Goal: Information Seeking & Learning: Check status

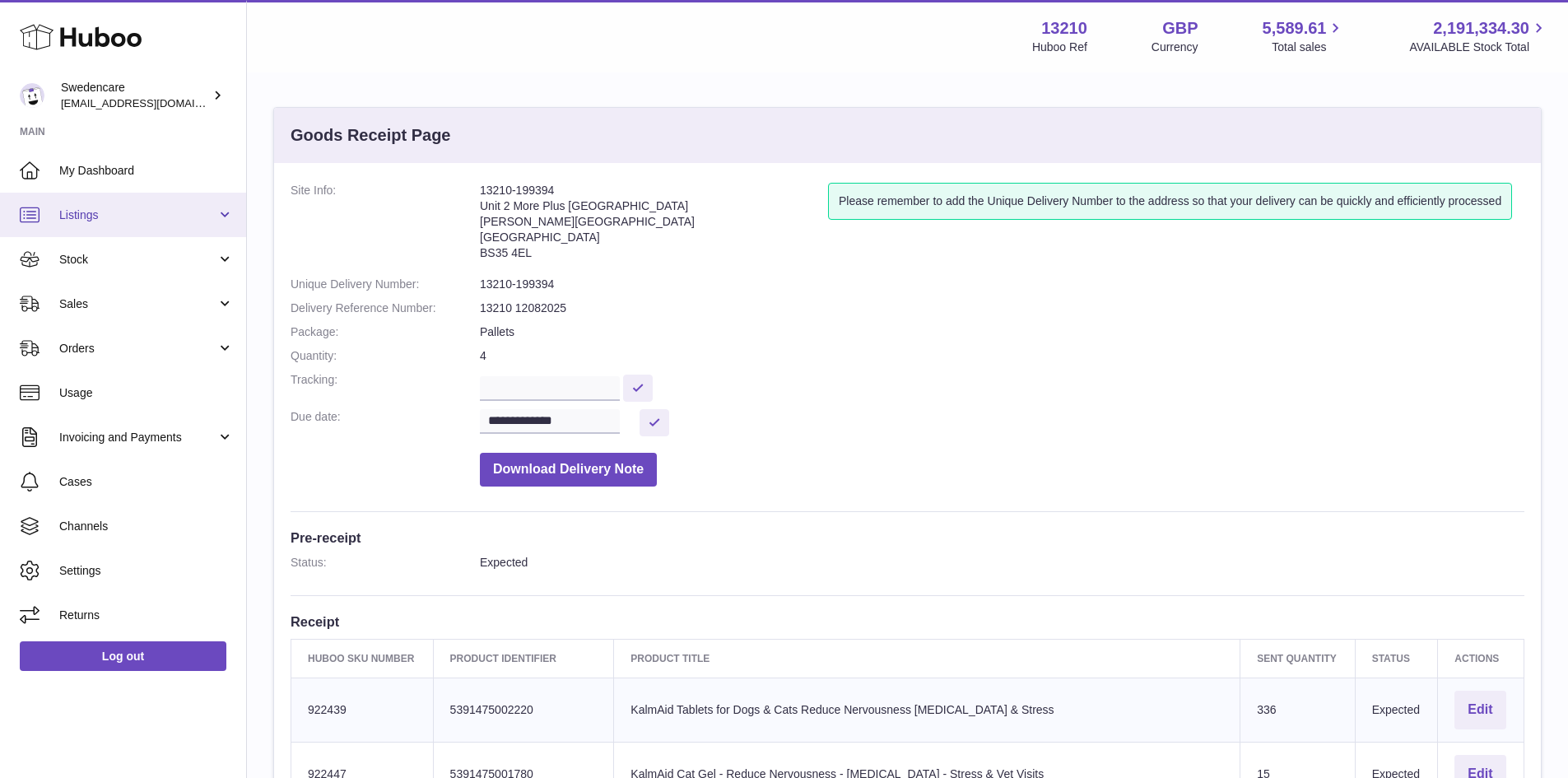
click at [175, 225] on link "Listings" at bounding box center [123, 214] width 246 height 44
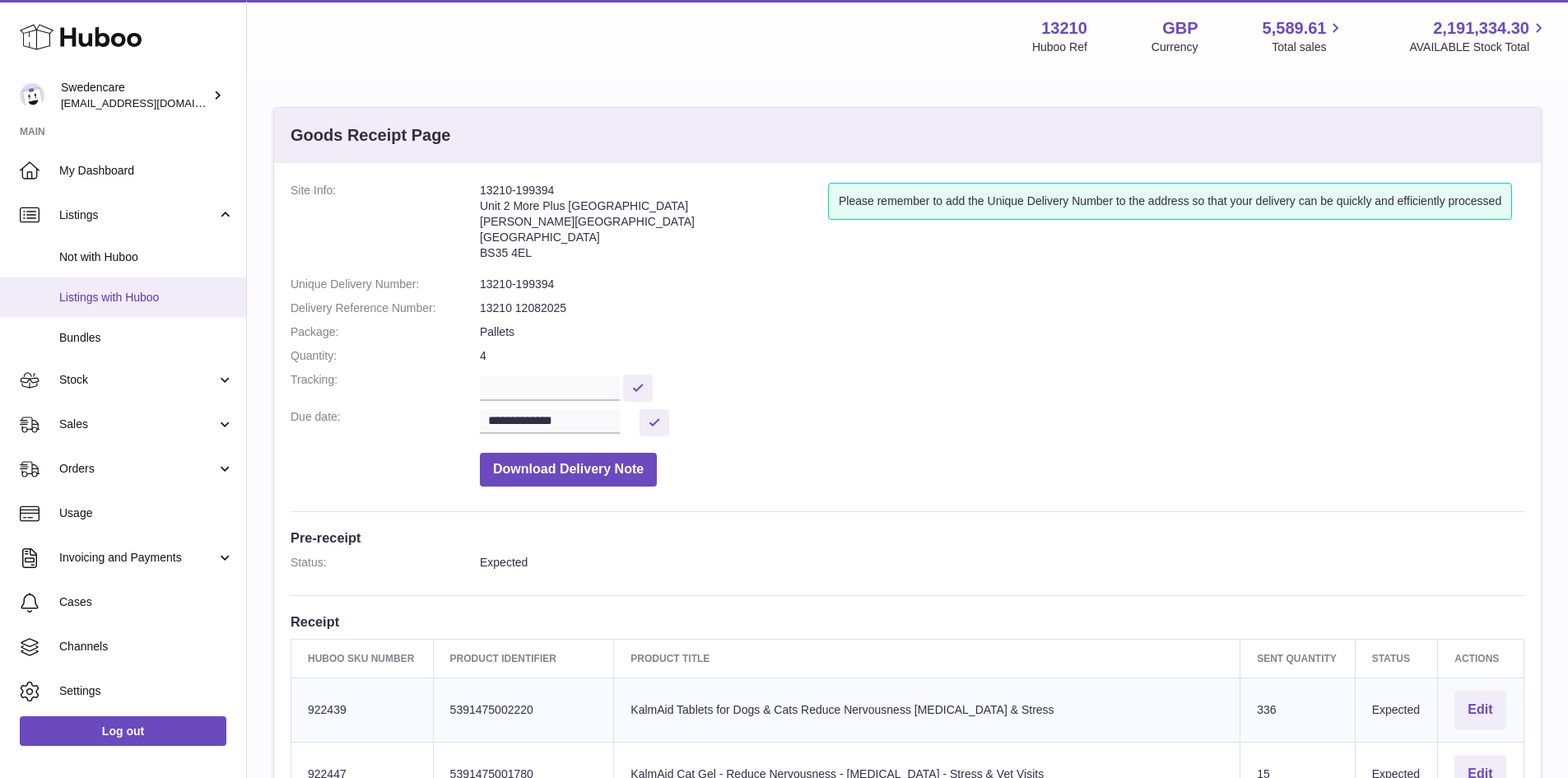
click at [176, 291] on span "Listings with Huboo" at bounding box center [147, 297] width 175 height 16
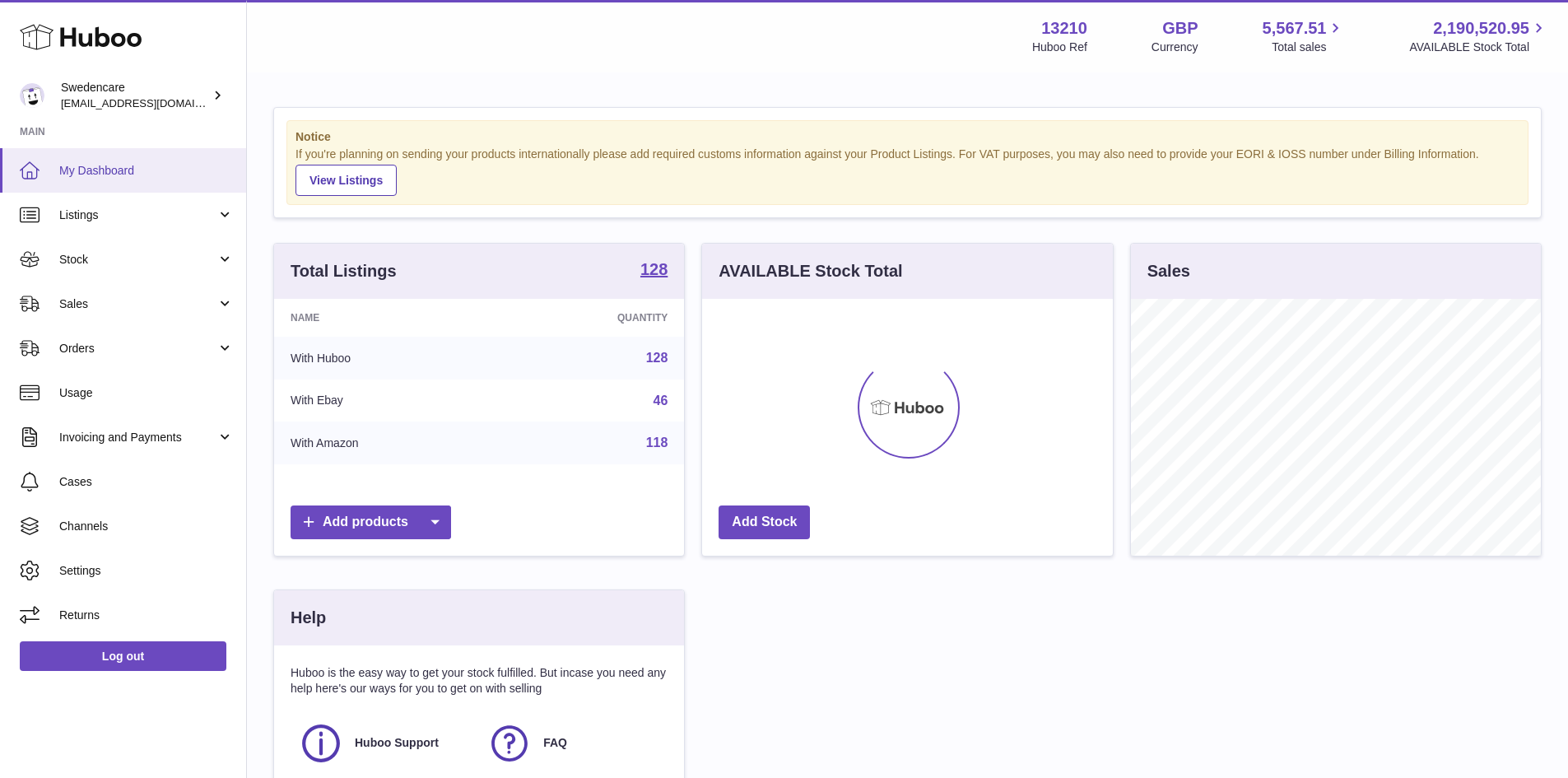
scroll to position [257, 410]
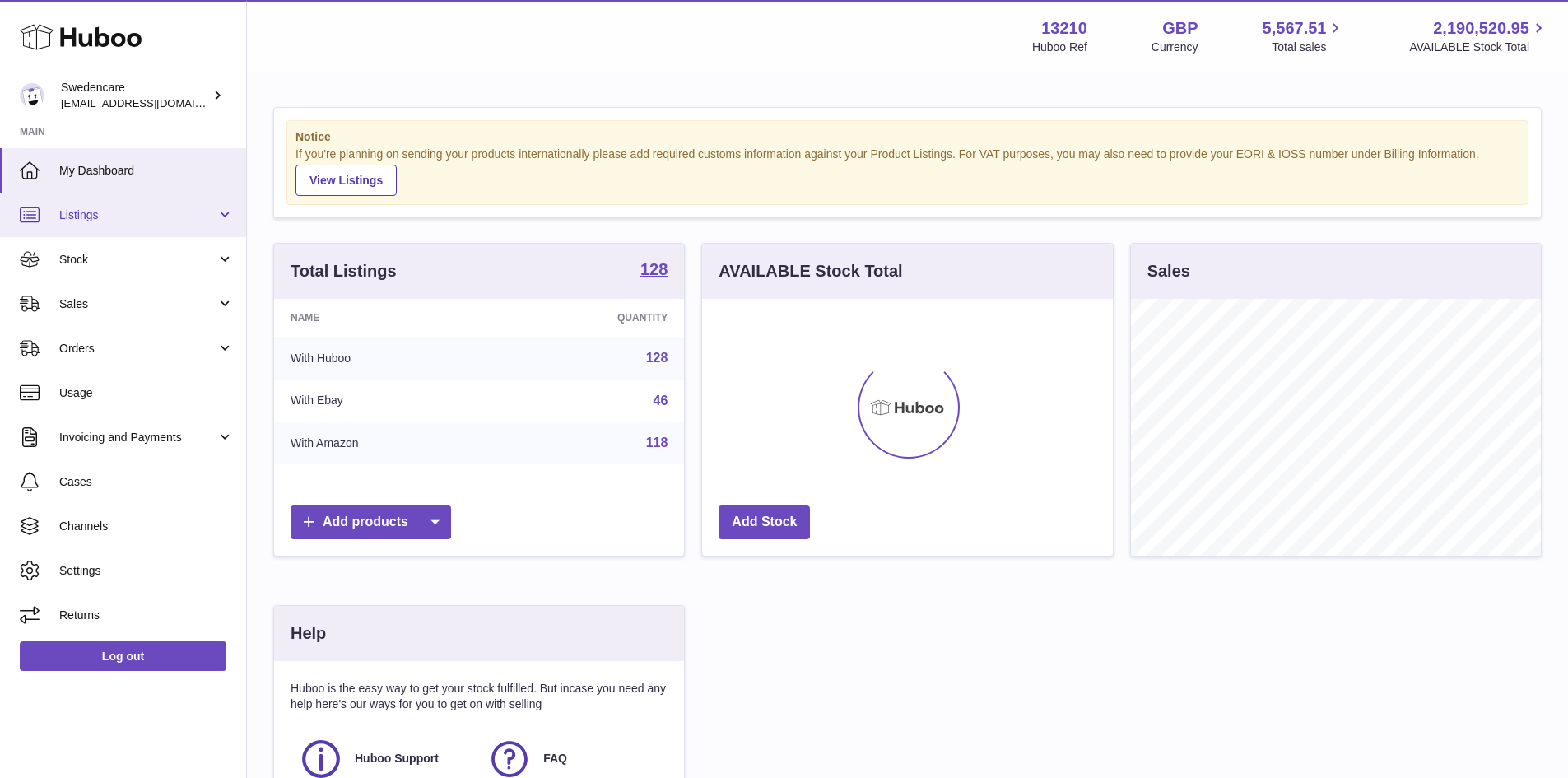
click at [142, 225] on link "Listings" at bounding box center [123, 214] width 246 height 44
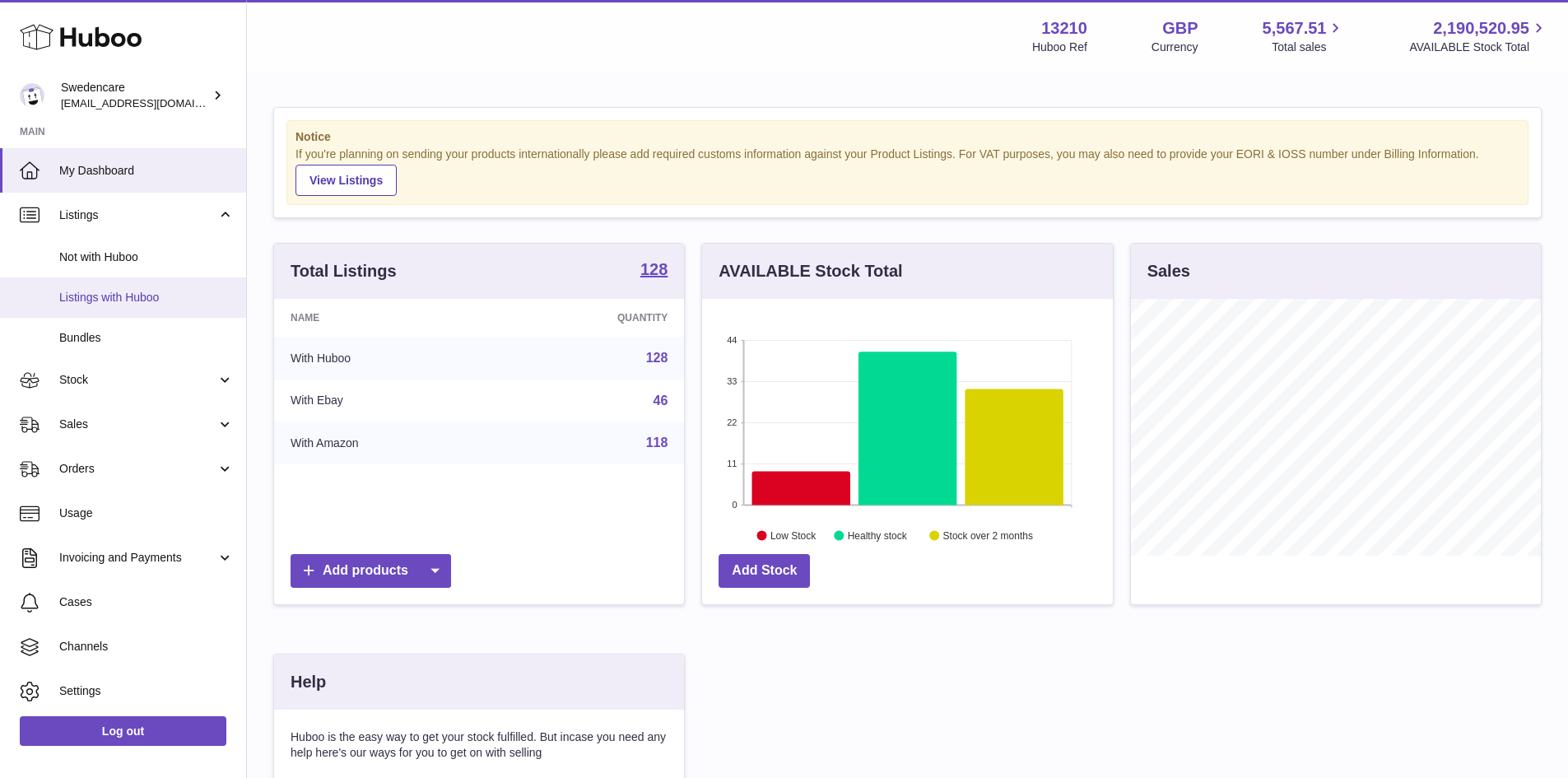
click at [99, 303] on span "Listings with Huboo" at bounding box center [147, 297] width 175 height 16
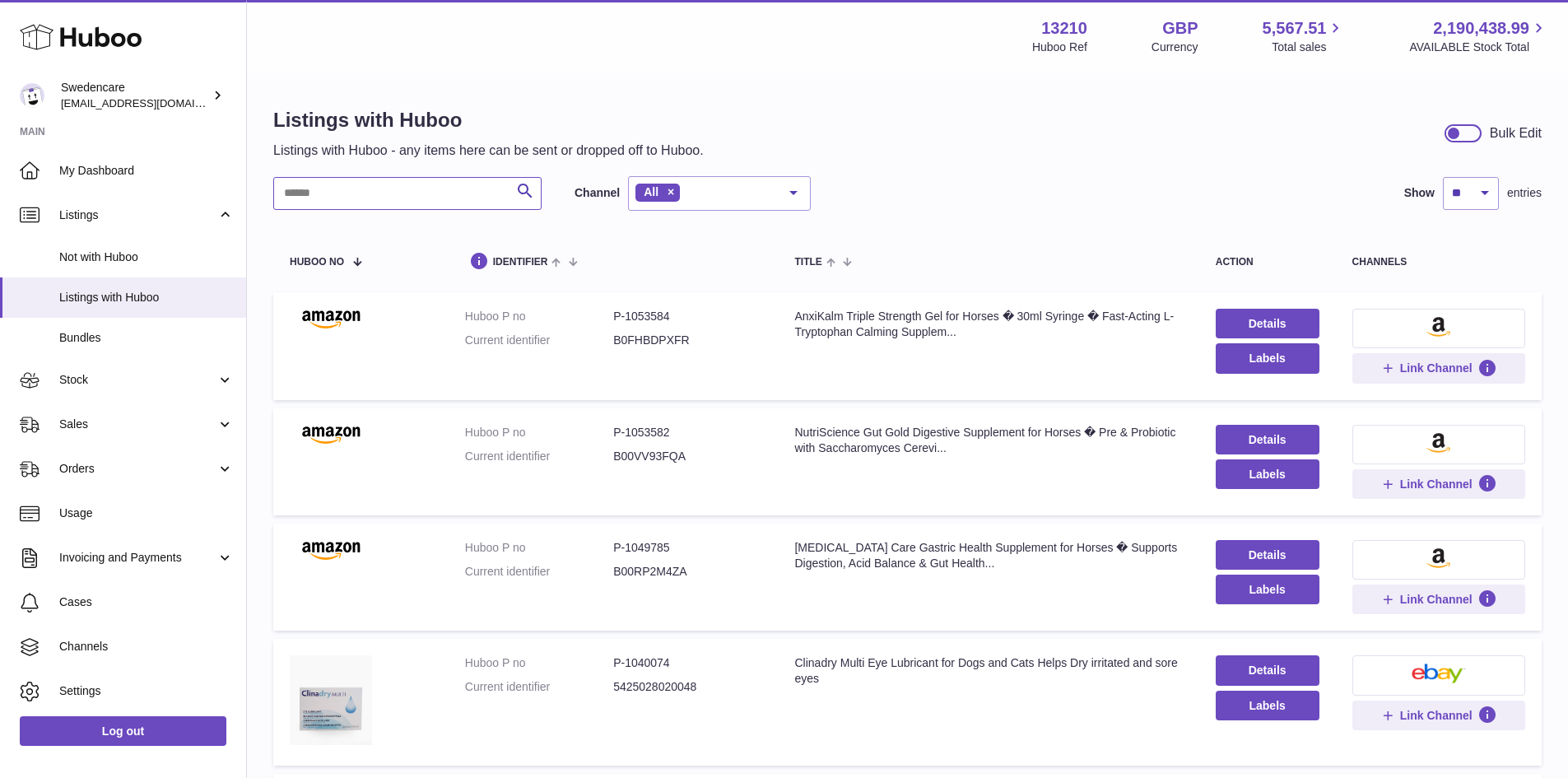
click at [326, 206] on input "text" at bounding box center [407, 194] width 269 height 33
paste input "******"
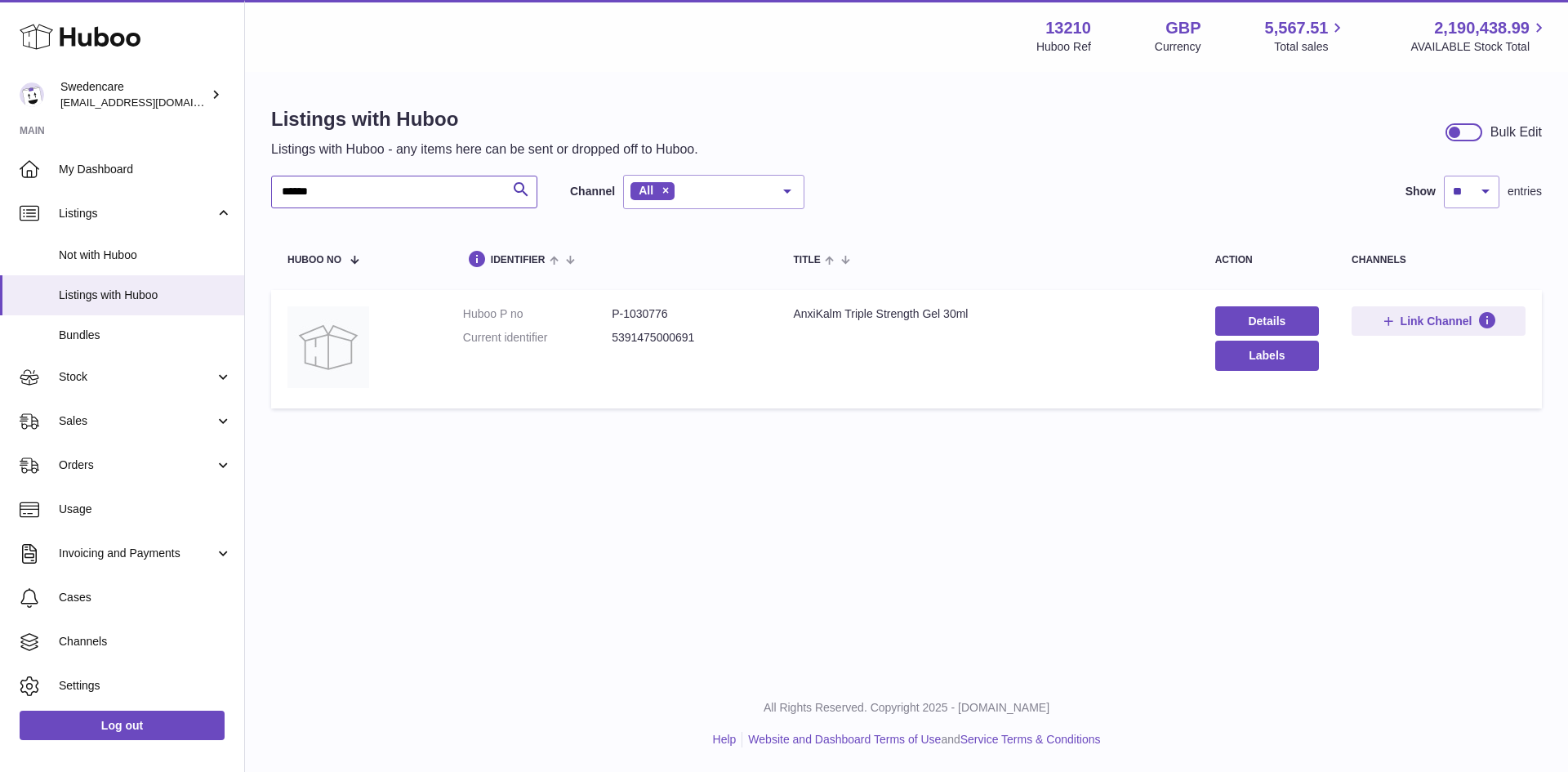
drag, startPoint x: 386, startPoint y: 189, endPoint x: -90, endPoint y: 183, distance: 476.0
click at [0, 183] on html ".st0{fill:#141414;}" at bounding box center [784, 386] width 1568 height 772
paste input "text"
type input "******"
click at [142, 372] on span "Stock" at bounding box center [137, 377] width 156 height 15
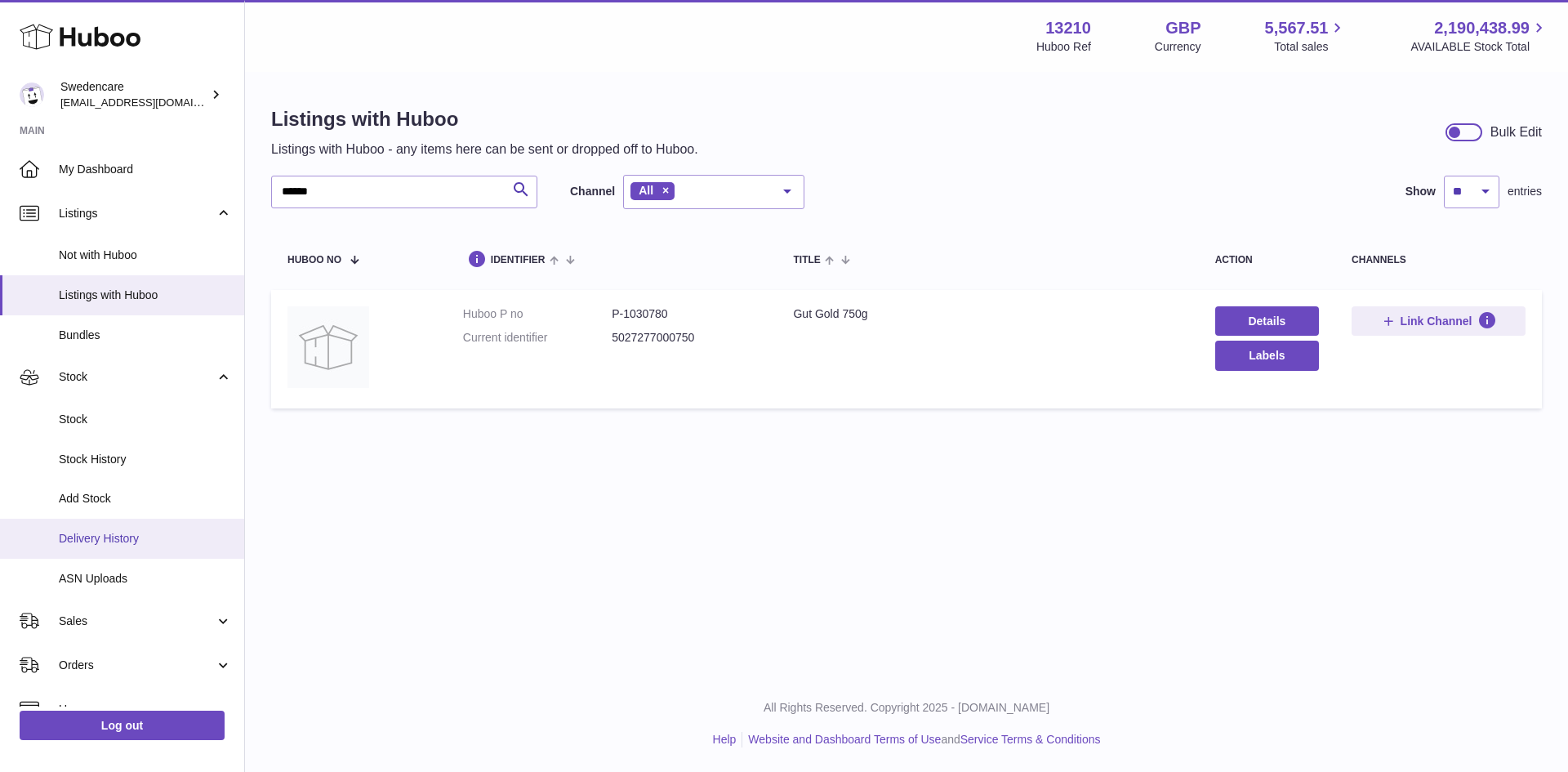
click at [137, 538] on span "Delivery History" at bounding box center [146, 539] width 173 height 15
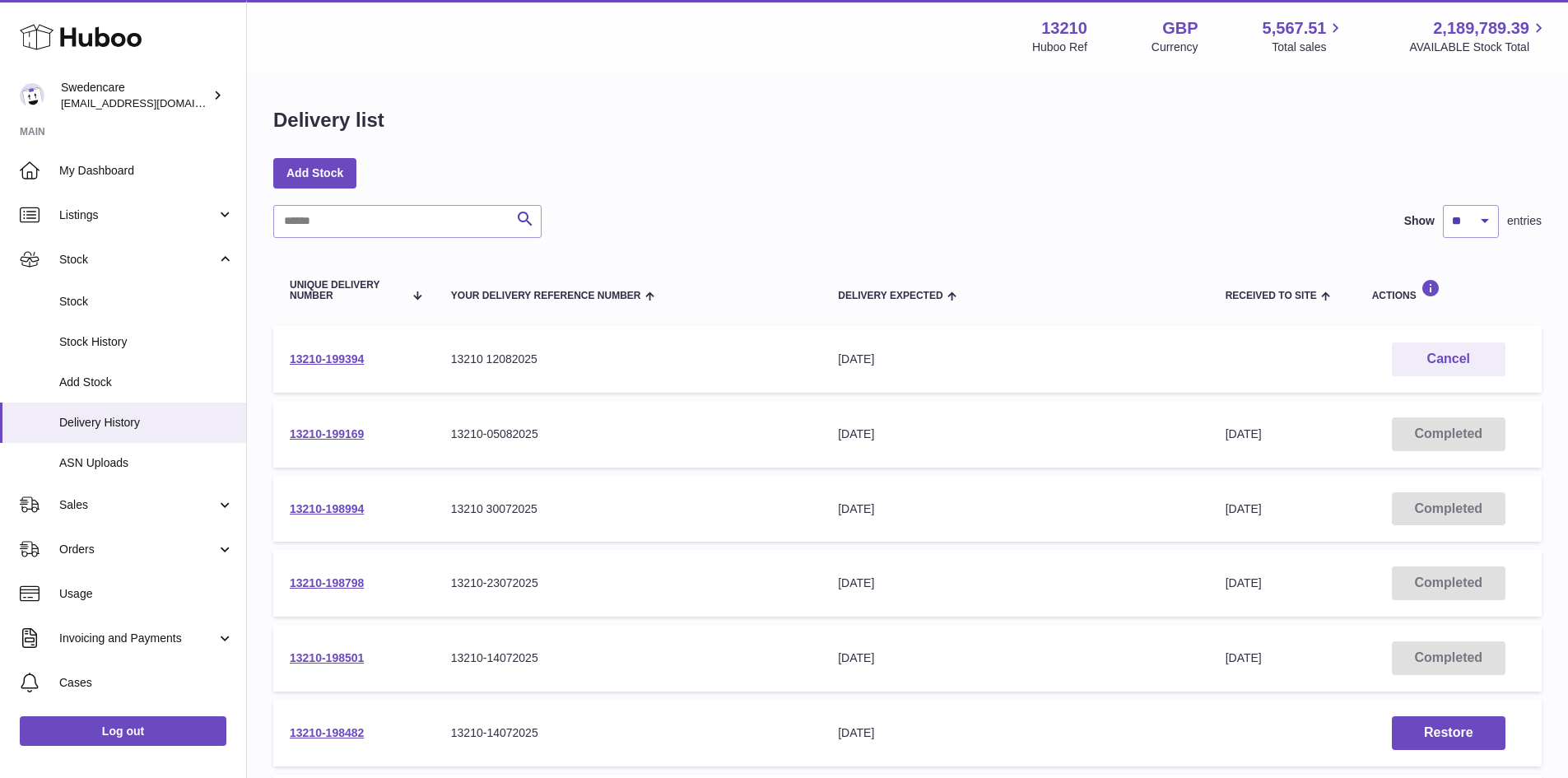
click at [342, 367] on td "13210-199394" at bounding box center [353, 359] width 162 height 67
click at [337, 360] on link "13210-199394" at bounding box center [327, 359] width 74 height 13
click at [341, 428] on link "13210-199169" at bounding box center [327, 434] width 74 height 13
click at [111, 214] on span "Listings" at bounding box center [138, 215] width 157 height 16
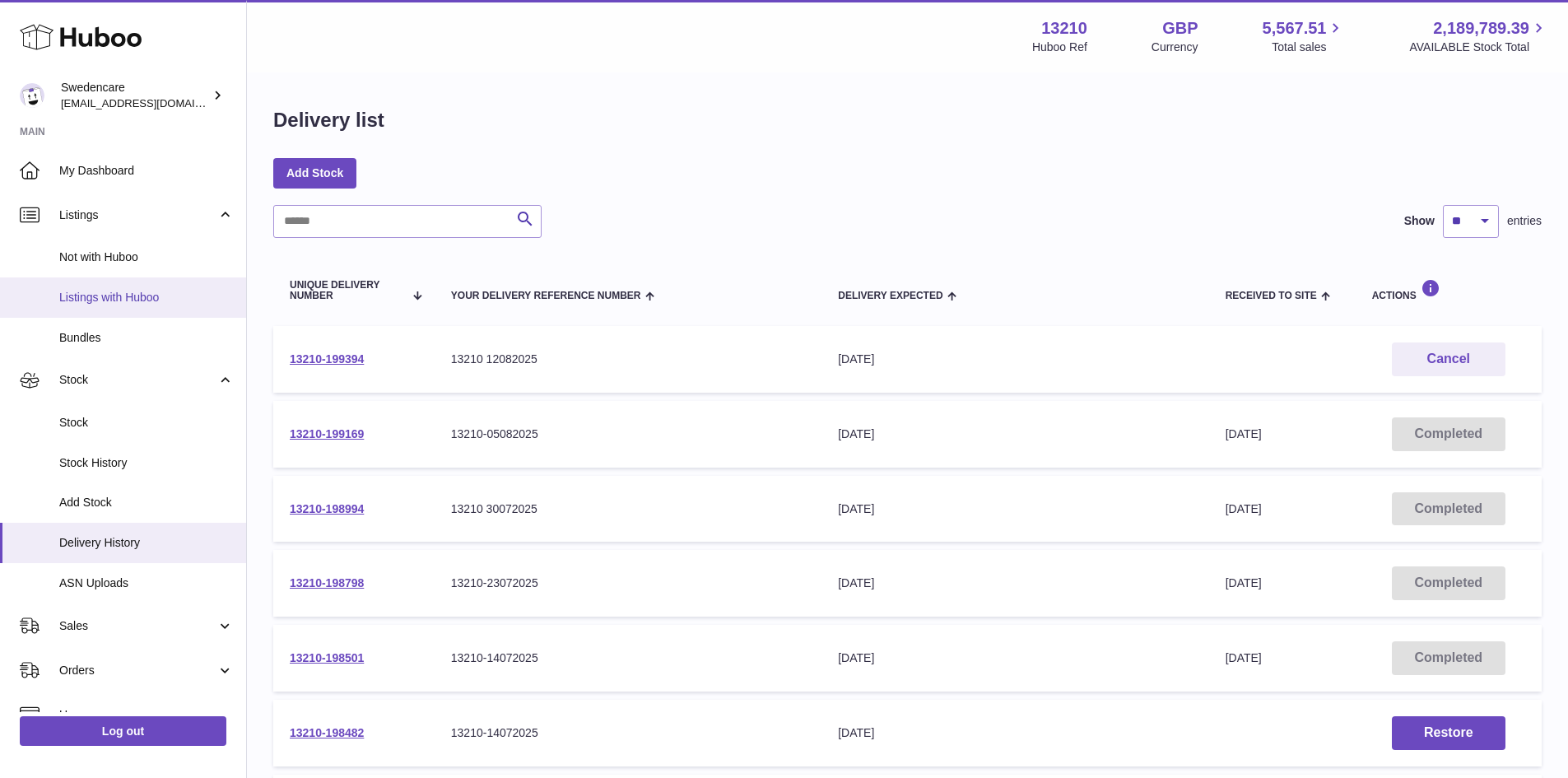
click at [129, 303] on span "Listings with Huboo" at bounding box center [147, 297] width 175 height 16
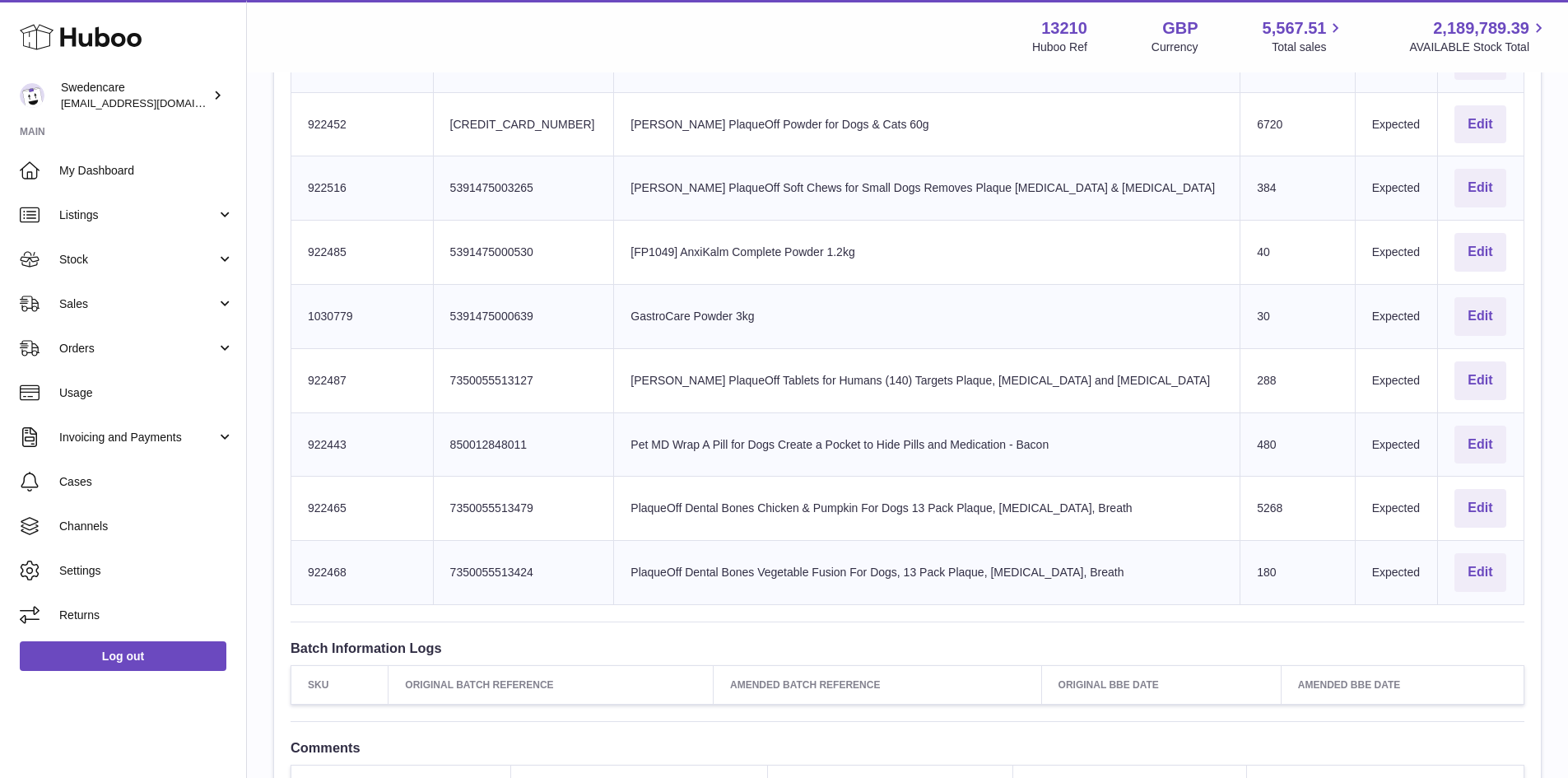
scroll to position [1317, 0]
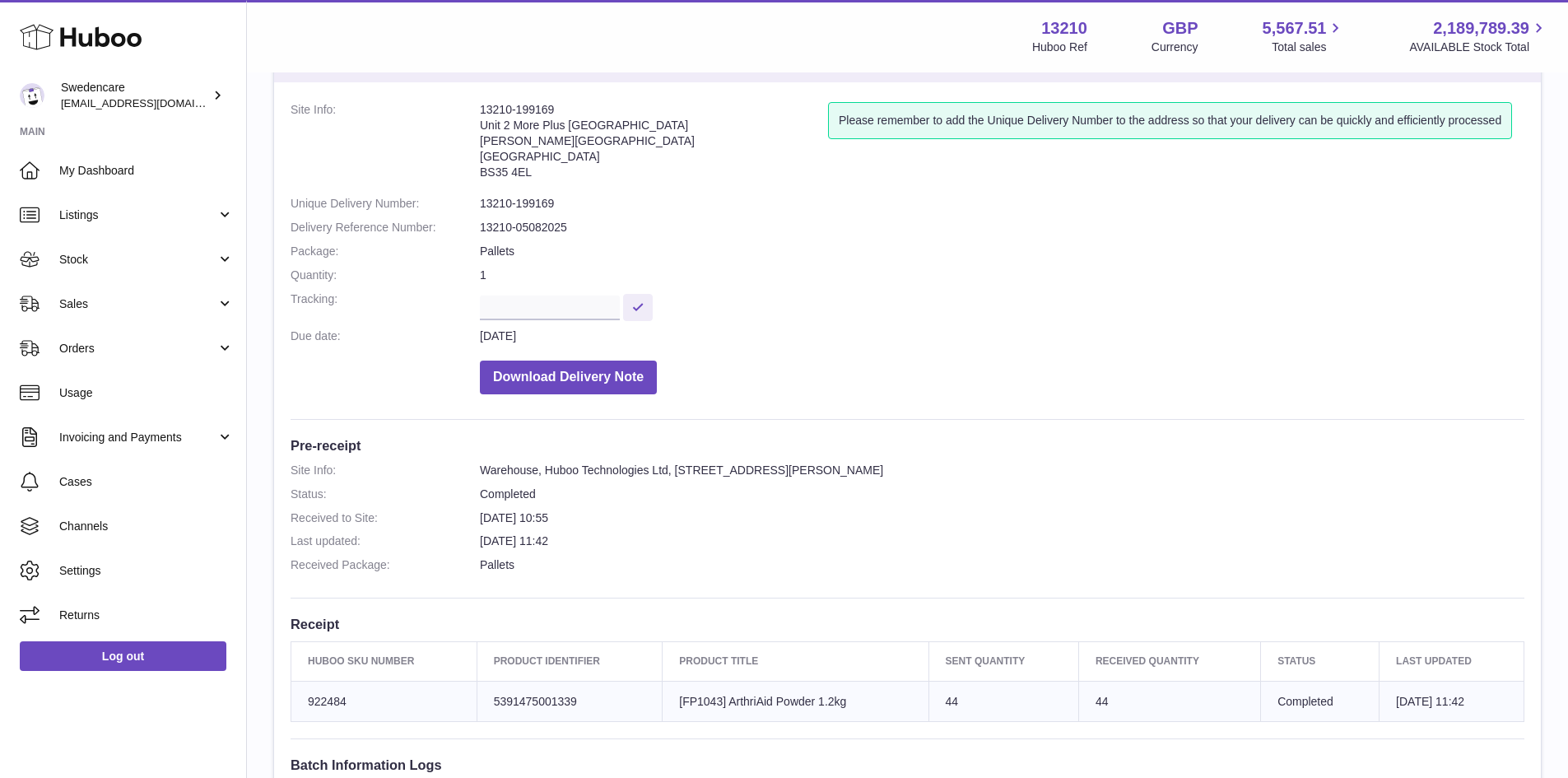
scroll to position [247, 0]
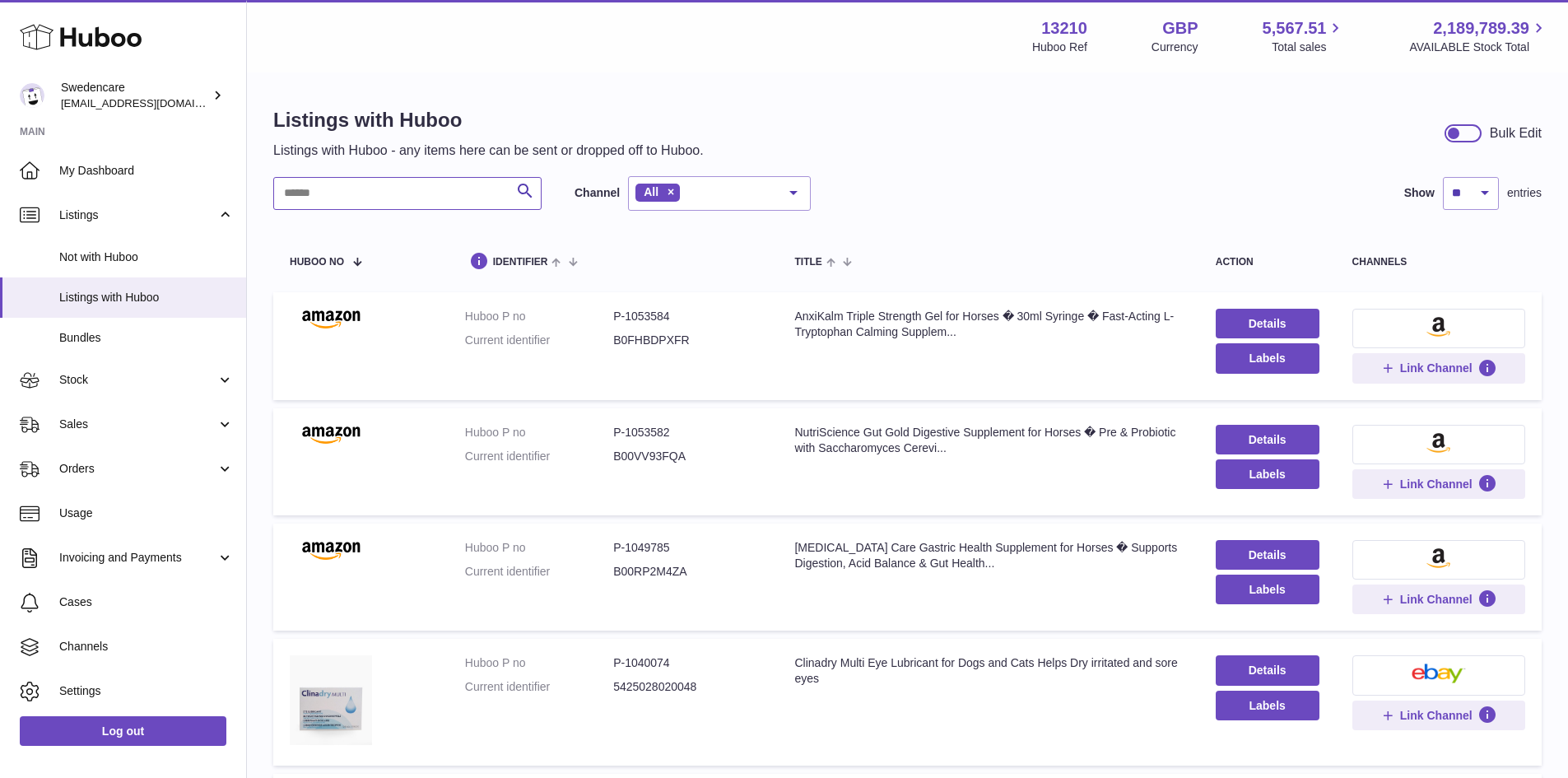
click at [313, 195] on input "text" at bounding box center [407, 194] width 269 height 33
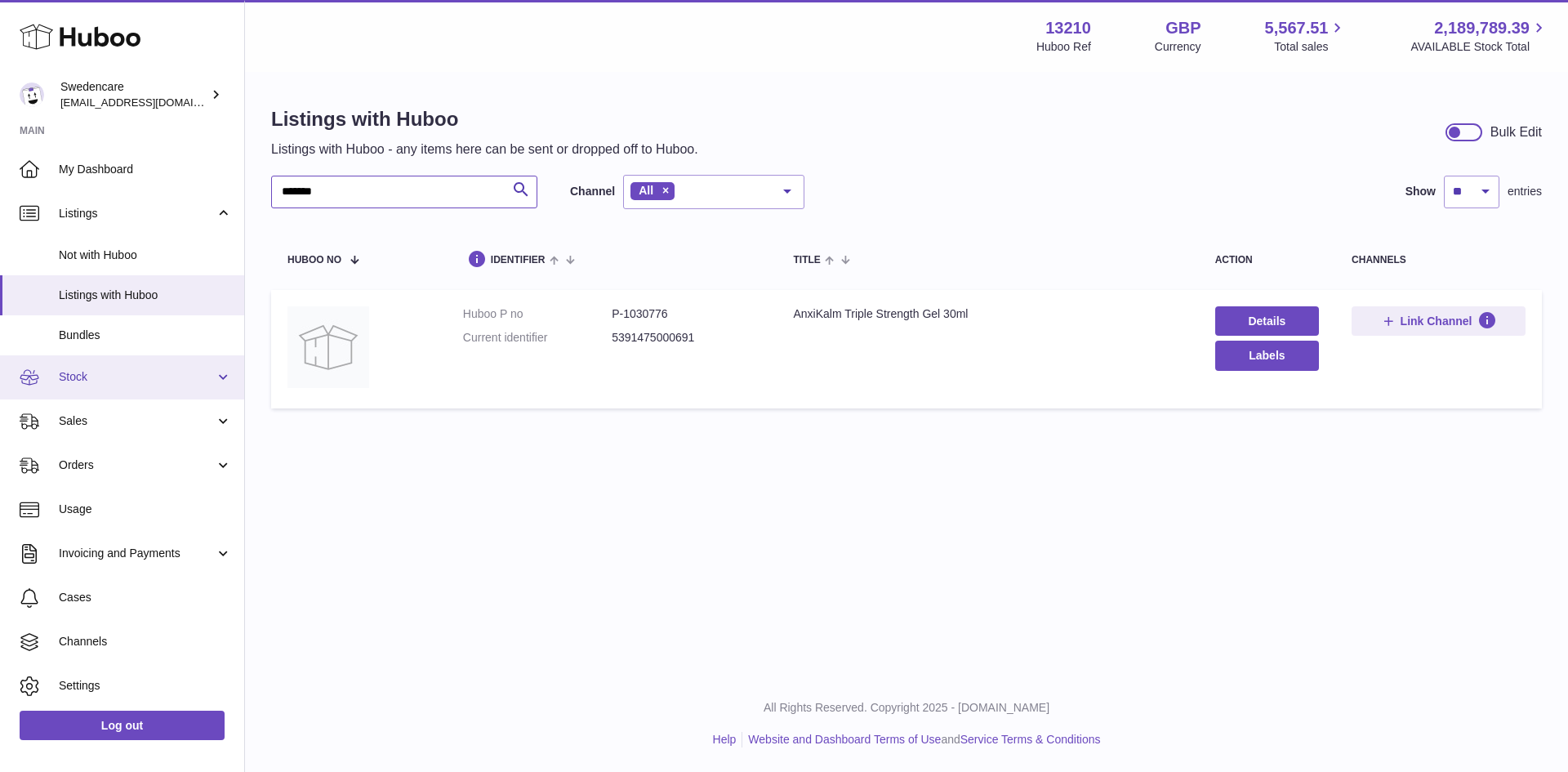
type input "*******"
click at [149, 371] on span "Stock" at bounding box center [137, 377] width 156 height 15
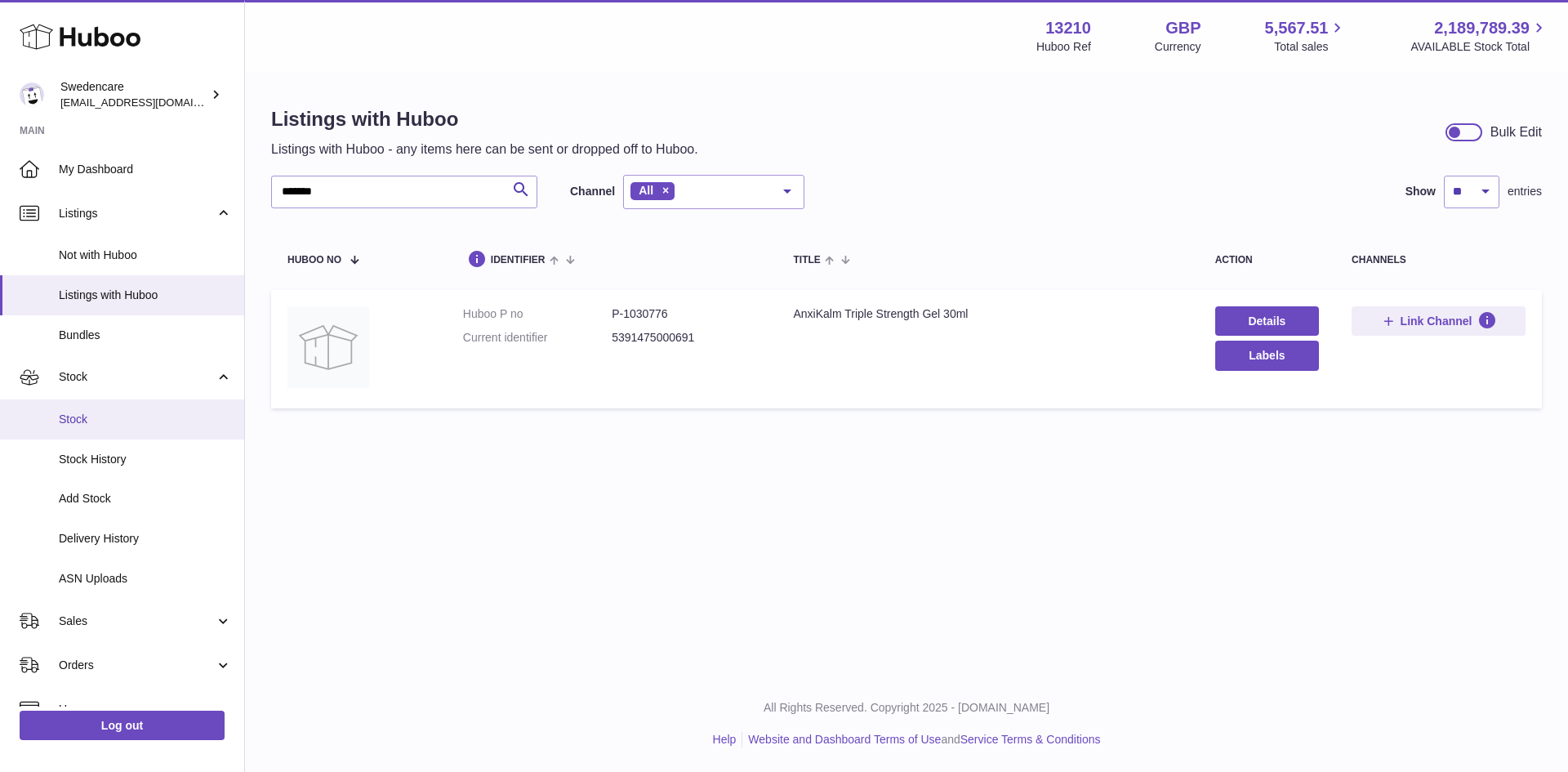
click at [128, 431] on link "Stock" at bounding box center [122, 419] width 244 height 40
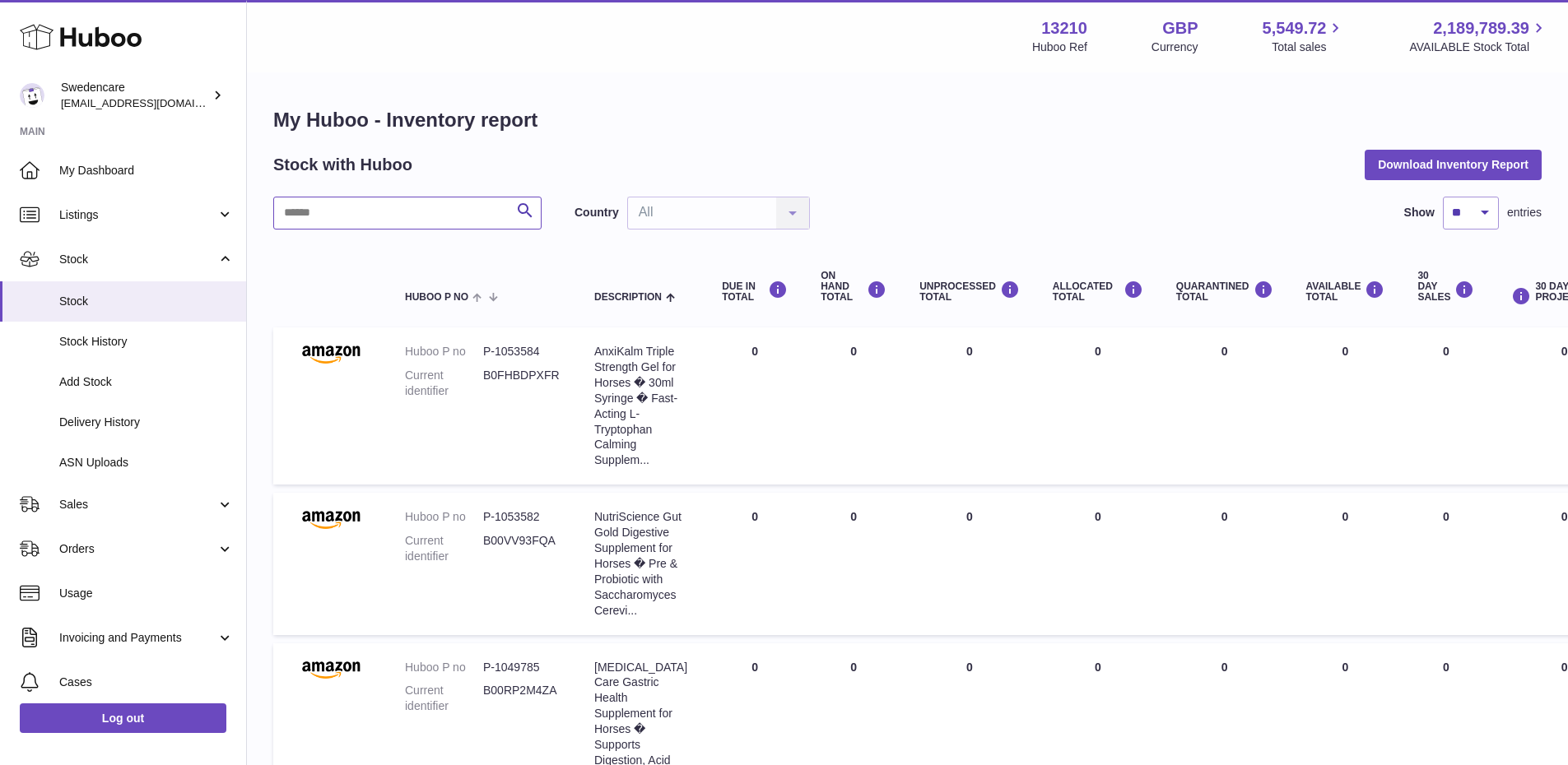
click at [437, 206] on input "text" at bounding box center [407, 213] width 269 height 33
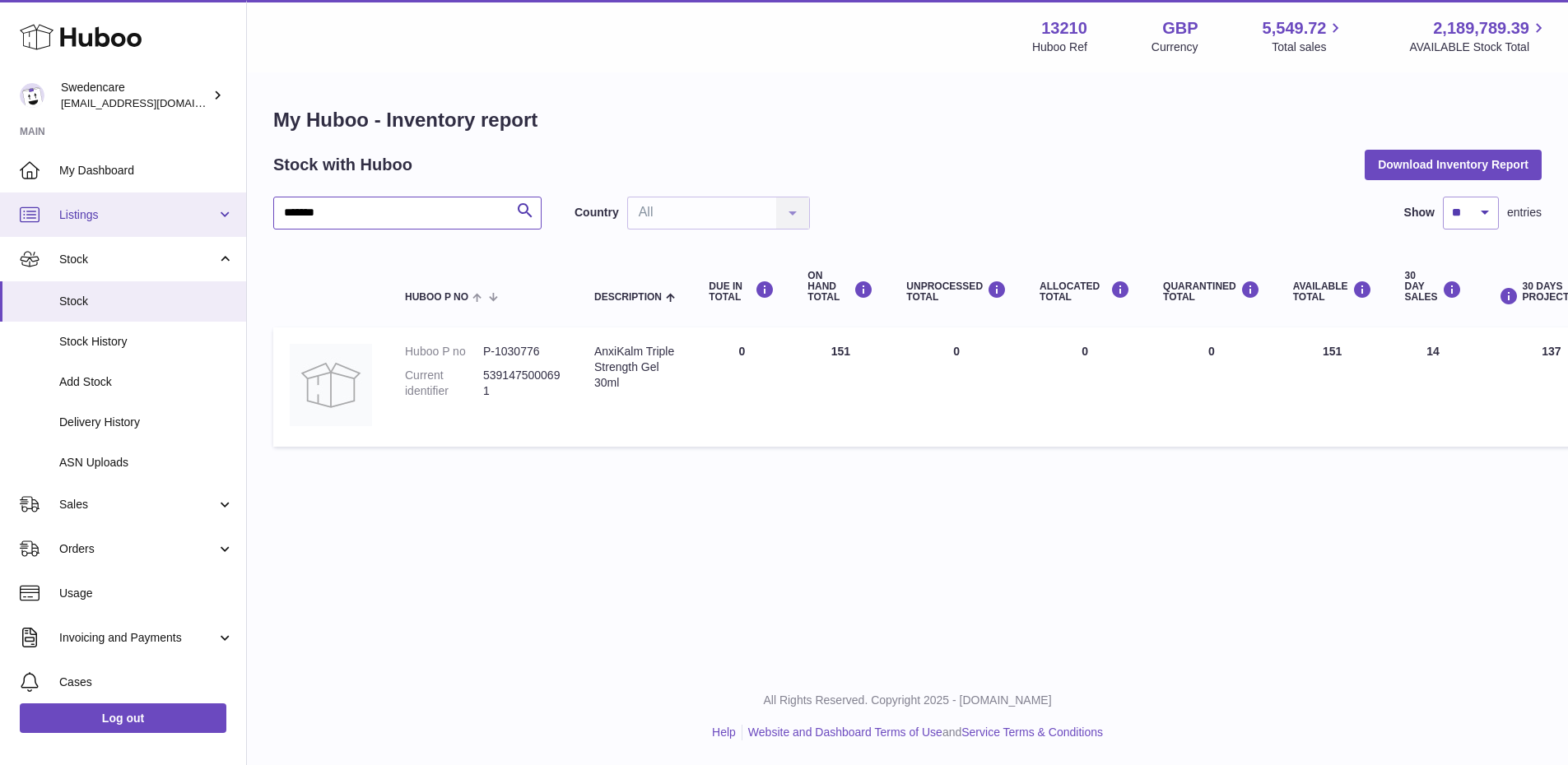
drag, startPoint x: 394, startPoint y: 216, endPoint x: 44, endPoint y: 212, distance: 350.0
click at [61, 212] on div "Huboo Swedencare [EMAIL_ADDRESS][DOMAIN_NAME] Main My Dashboard Listings Not wi…" at bounding box center [784, 382] width 1568 height 765
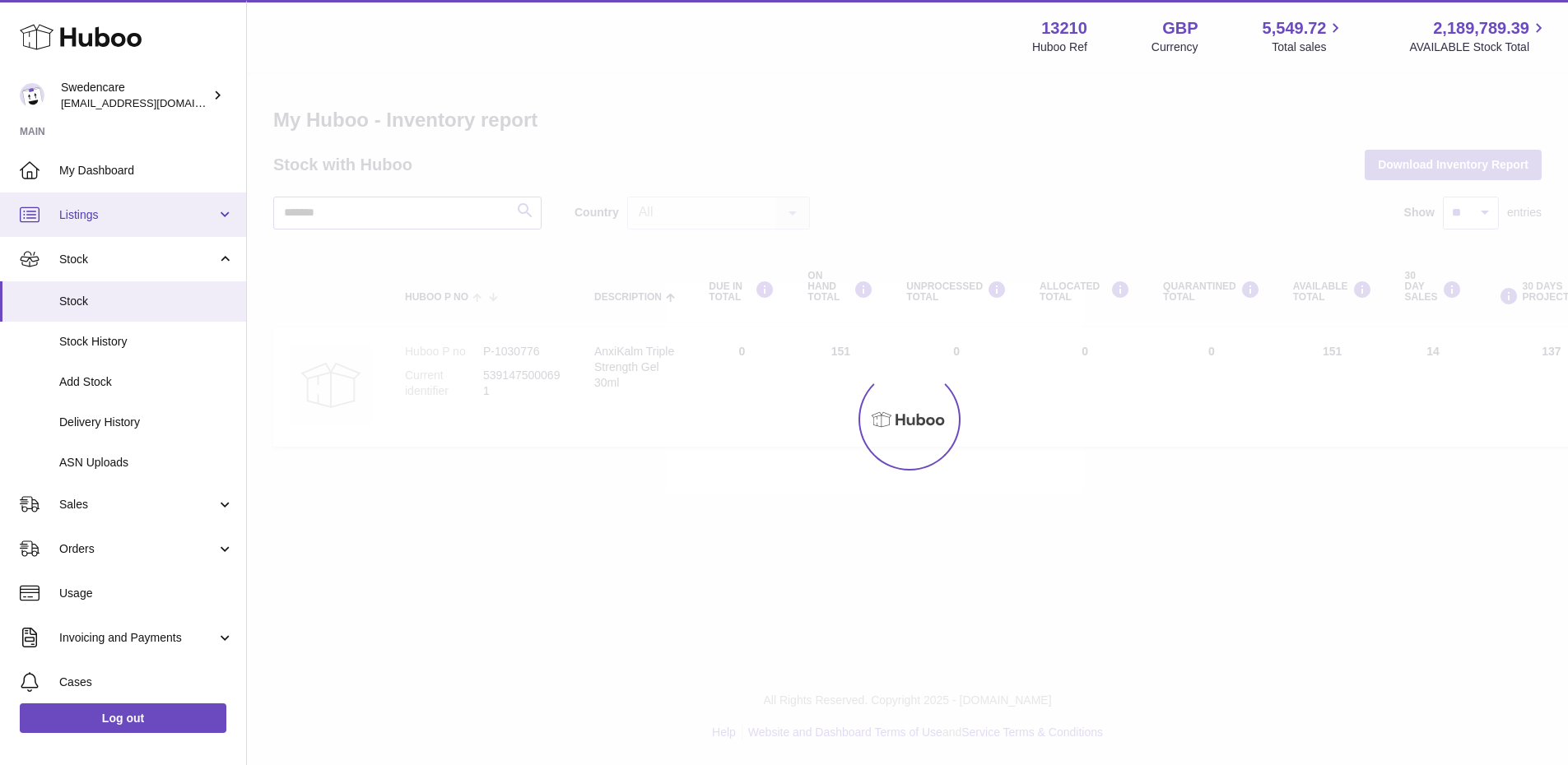
type input "*******"
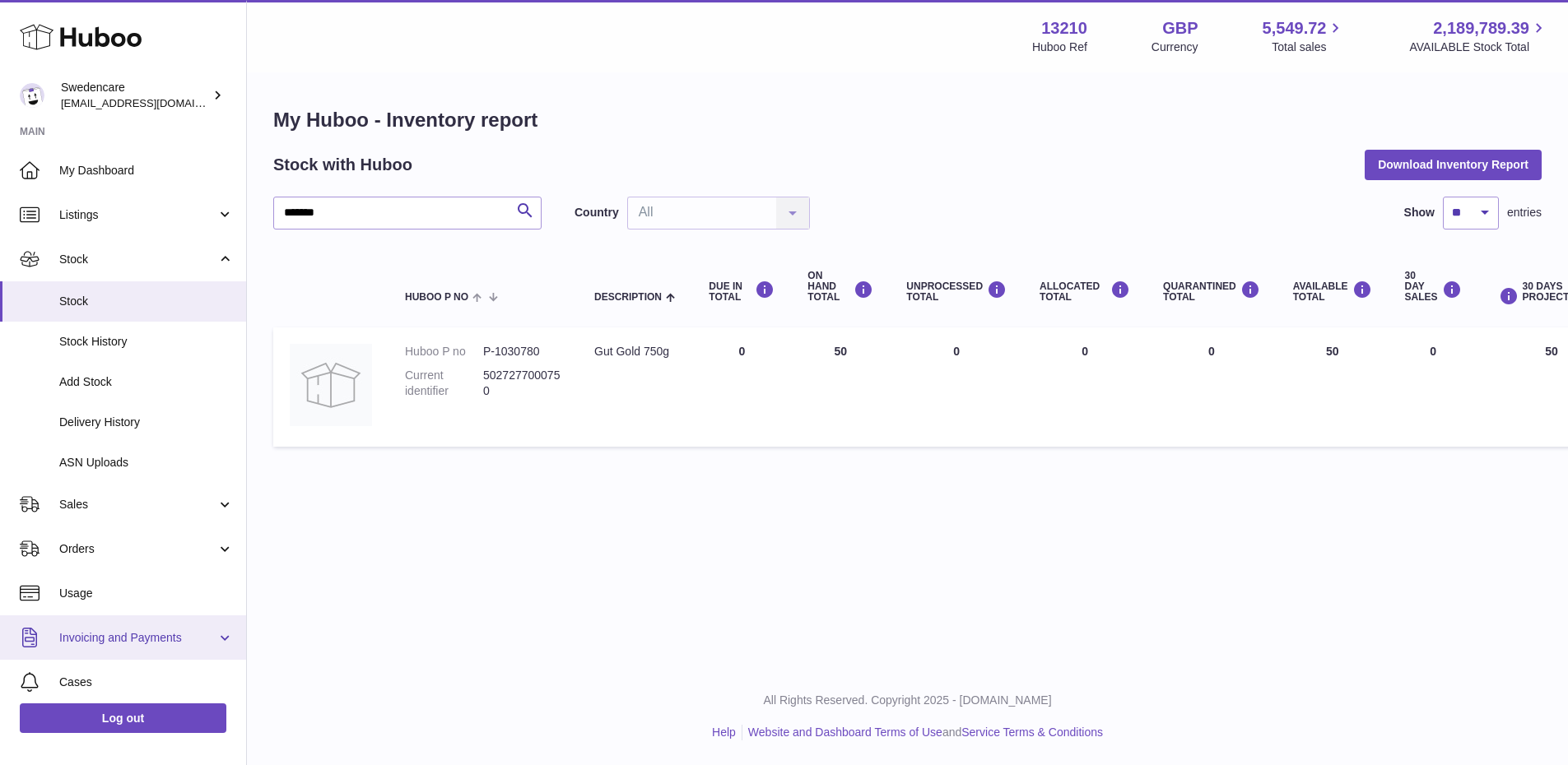
scroll to position [126, 0]
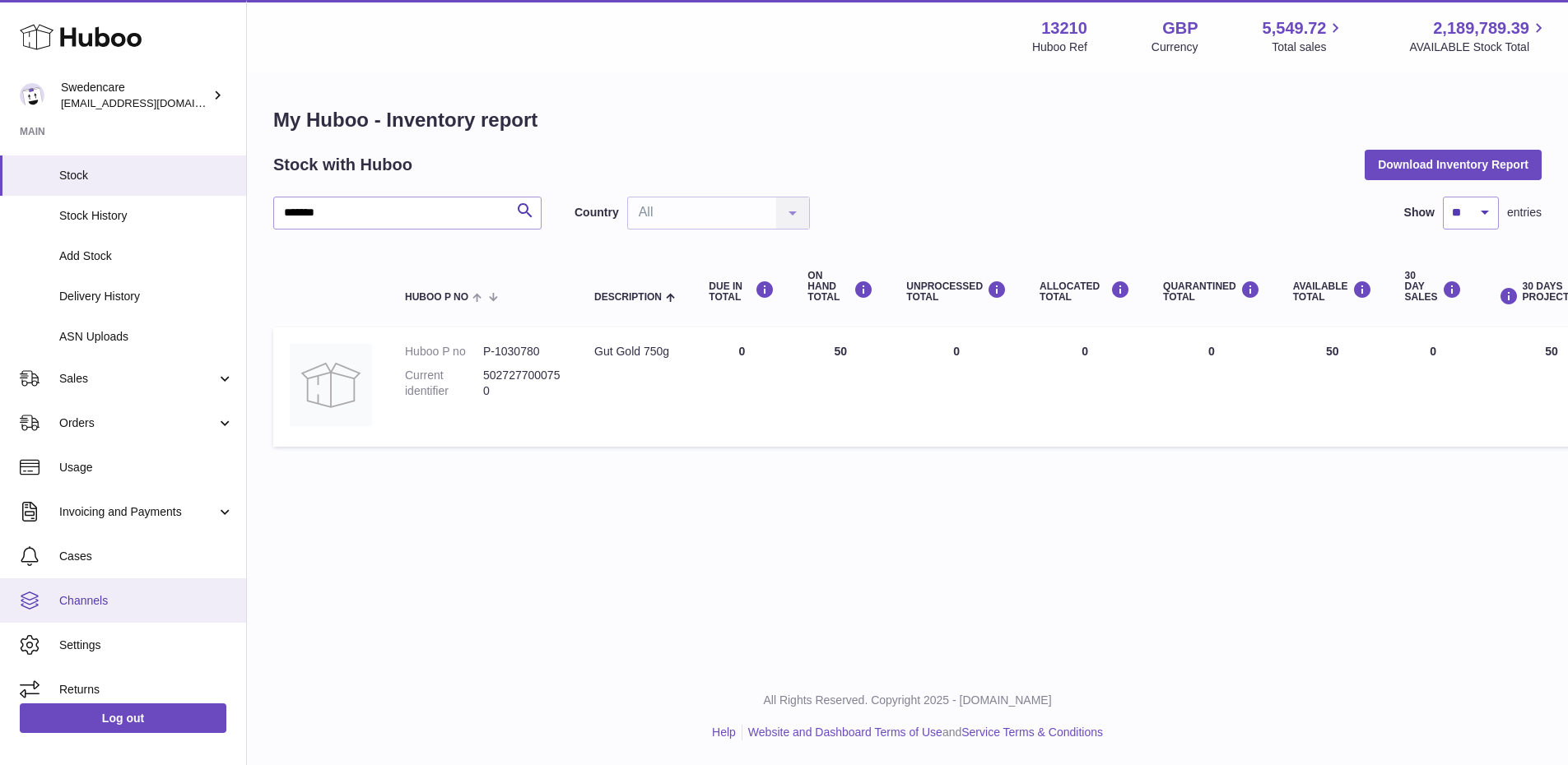
click at [145, 602] on span "Channels" at bounding box center [147, 601] width 175 height 16
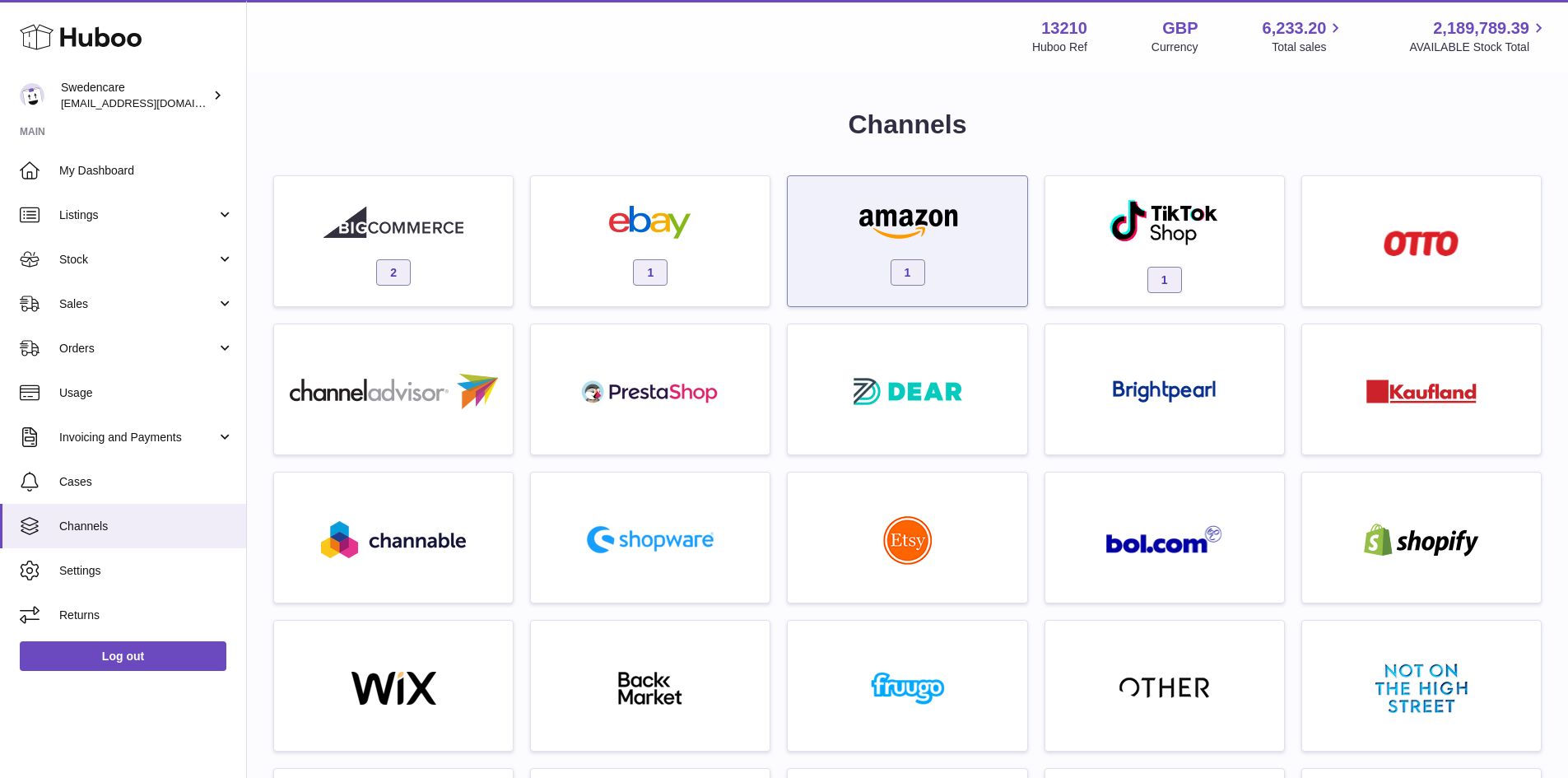
click at [936, 220] on img at bounding box center [908, 222] width 140 height 33
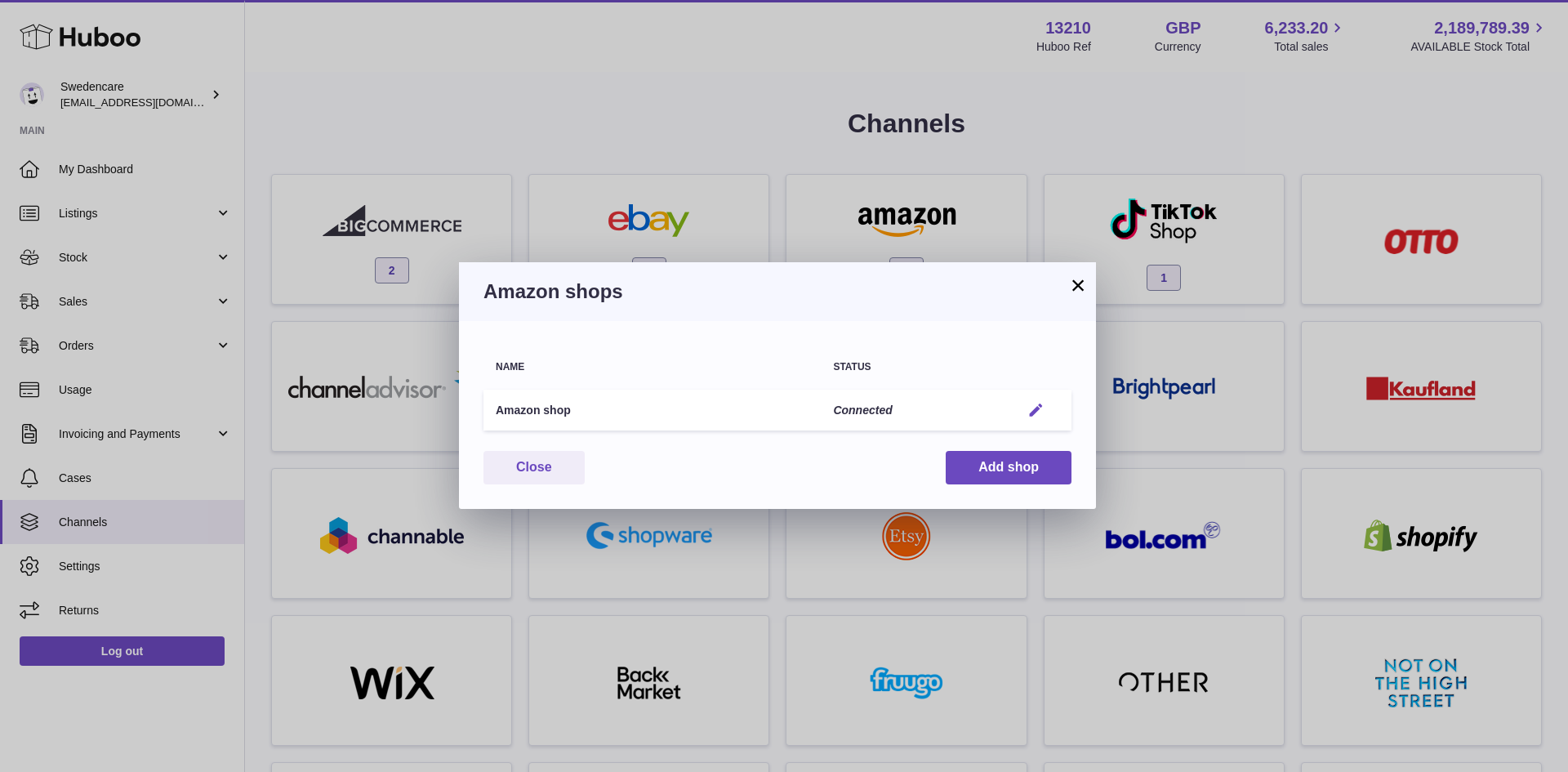
click at [1041, 404] on em "button" at bounding box center [1036, 411] width 17 height 17
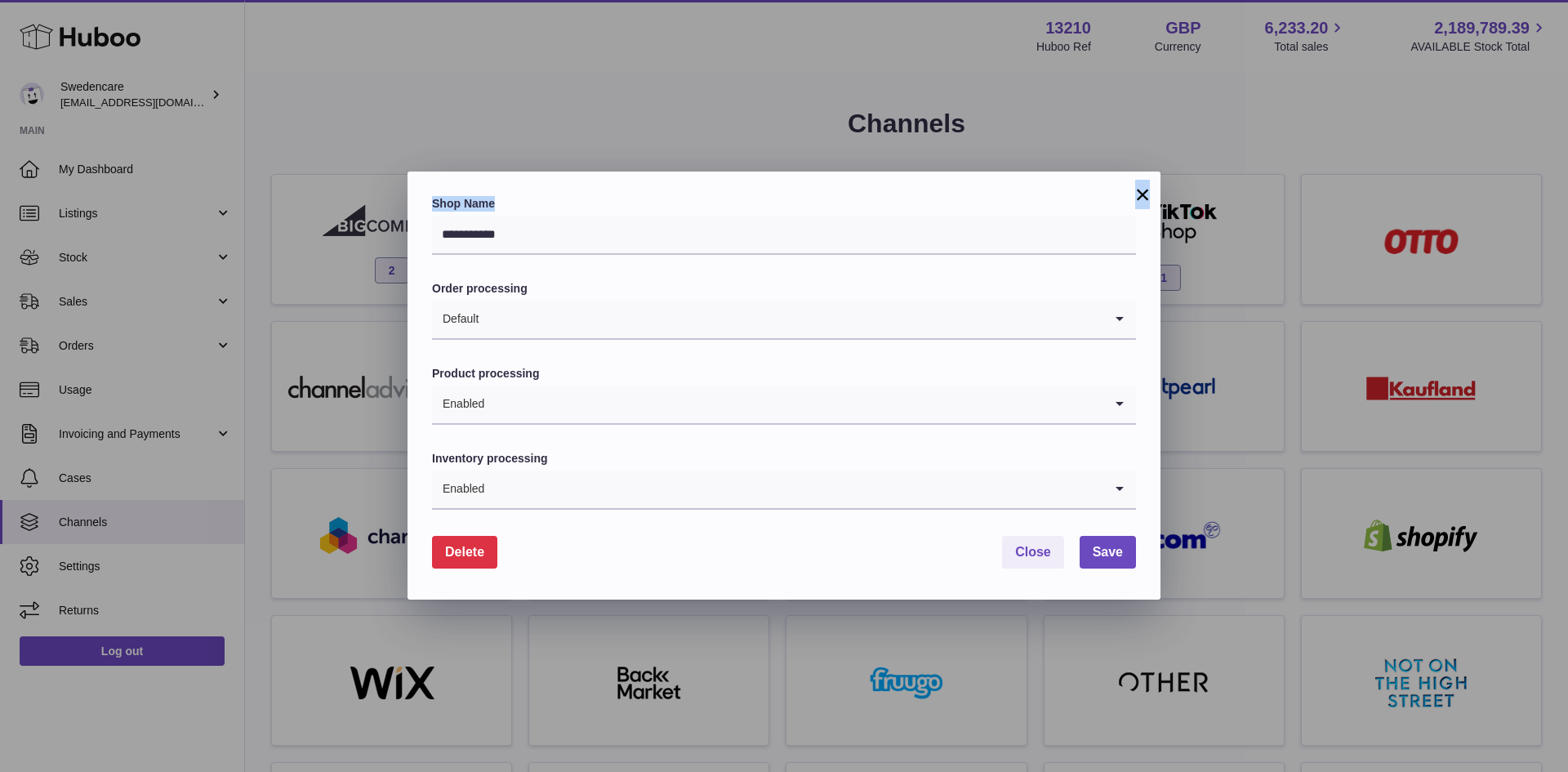
click at [1133, 197] on div "**********" at bounding box center [784, 385] width 753 height 428
click at [1143, 189] on button "×" at bounding box center [1143, 194] width 20 height 20
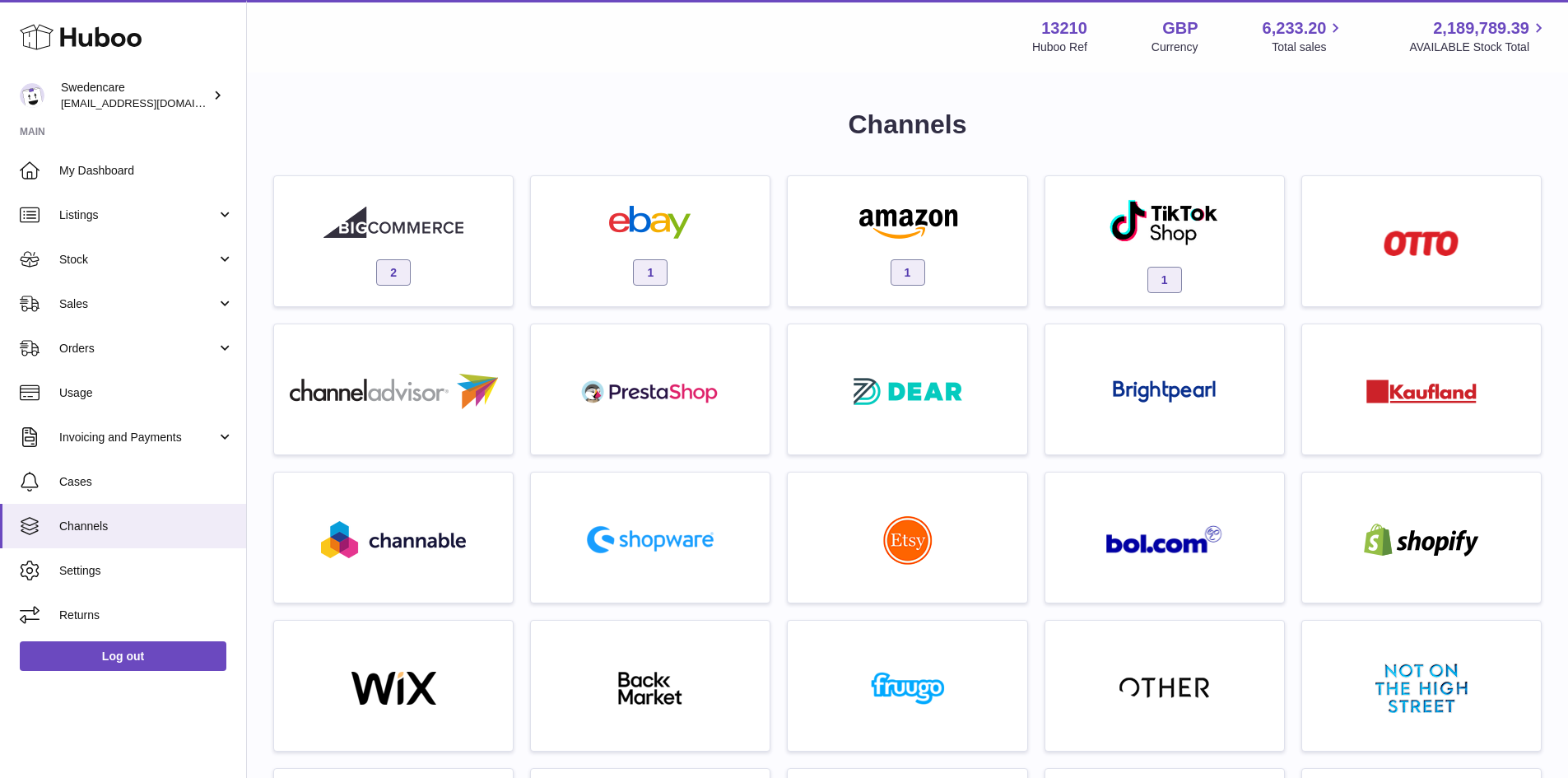
click at [536, 80] on div at bounding box center [784, 389] width 1568 height 778
